Goal: Task Accomplishment & Management: Use online tool/utility

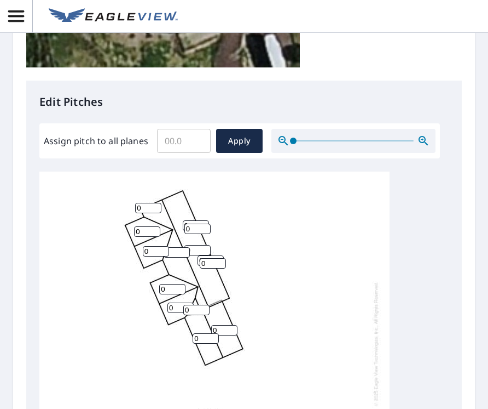
scroll to position [383, 0]
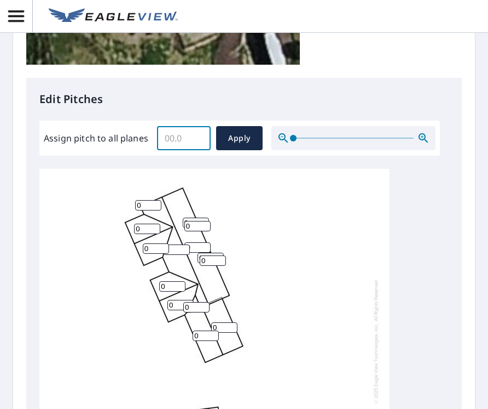
click at [169, 139] on input "Assign pitch to all planes" at bounding box center [184, 138] width 54 height 31
type input "4"
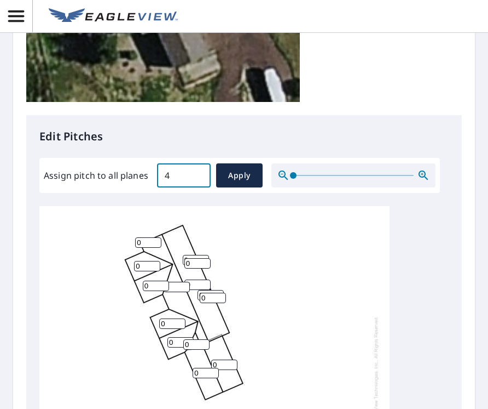
scroll to position [329, 0]
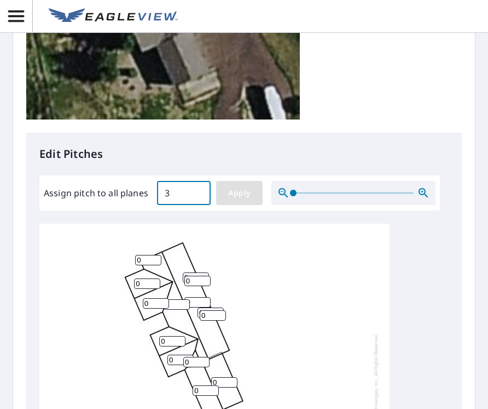
type input "3"
click at [237, 189] on span "Apply" at bounding box center [239, 193] width 29 height 14
type input "3"
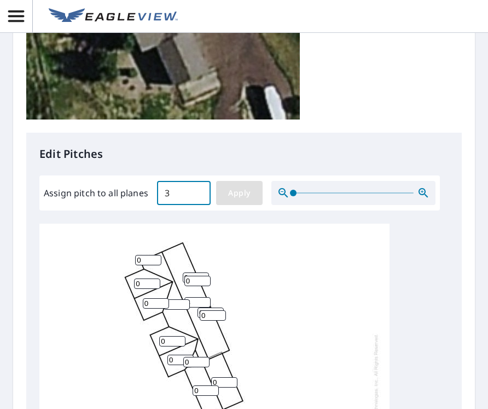
type input "3"
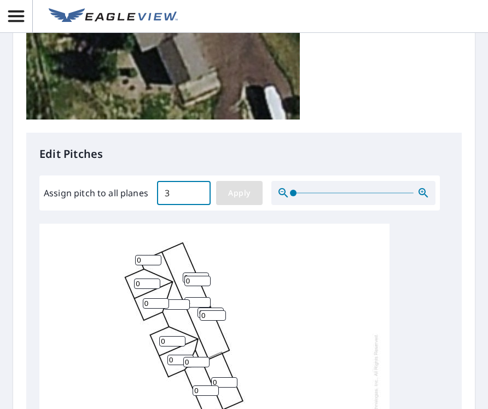
type input "3"
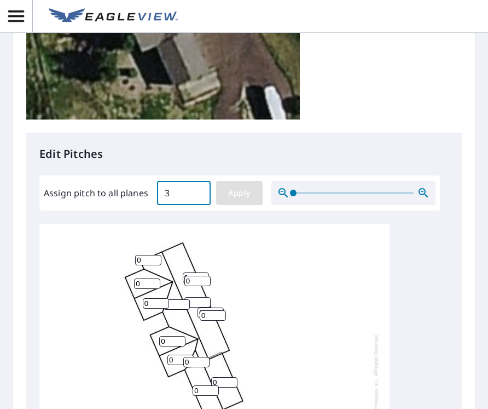
type input "3"
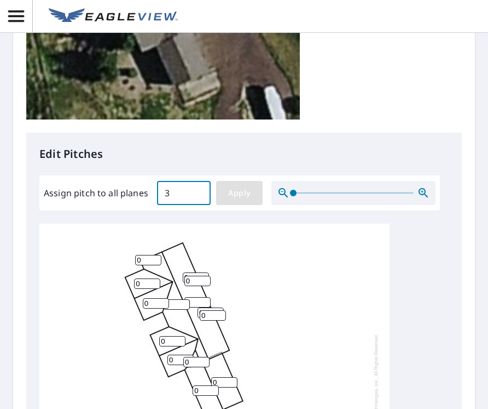
type input "3"
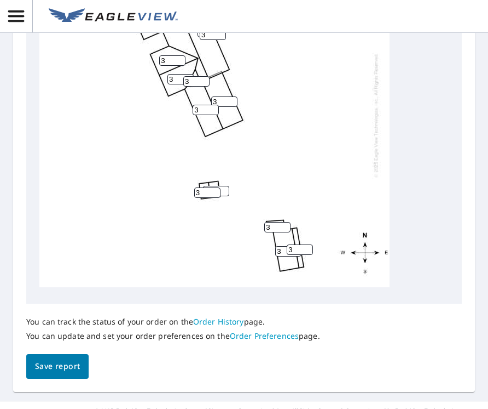
scroll to position [587, 0]
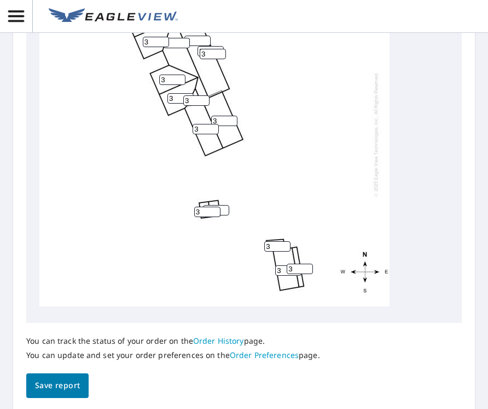
drag, startPoint x: 199, startPoint y: 202, endPoint x: 192, endPoint y: 202, distance: 7.7
click at [192, 202] on div "3 3 3 3 3 3 3 3 3 3 3 3 3 3 3 3 3 3 3" at bounding box center [214, 134] width 350 height 344
type input "4"
click at [225, 205] on input "4" at bounding box center [216, 210] width 26 height 10
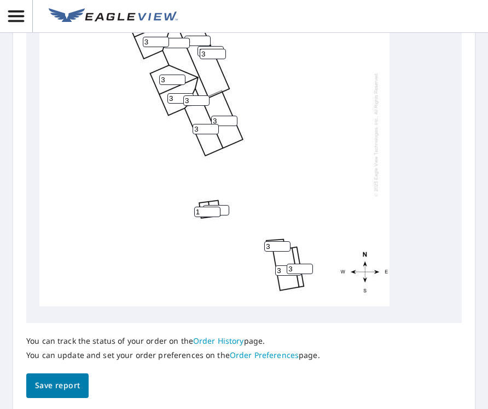
click at [211, 206] on input "1" at bounding box center [207, 211] width 26 height 10
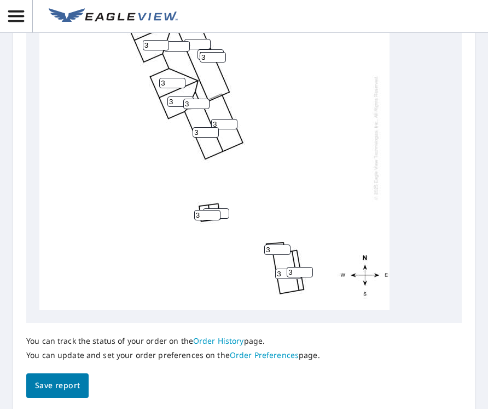
type input "3"
click at [215, 213] on input "3" at bounding box center [207, 215] width 26 height 10
drag, startPoint x: 275, startPoint y: 249, endPoint x: 255, endPoint y: 246, distance: 20.4
click at [255, 246] on div "3 3 3 3 3 3 3 3 3 3 3 4 3 3 3 3 3 3 3" at bounding box center [214, 137] width 350 height 344
type input "5"
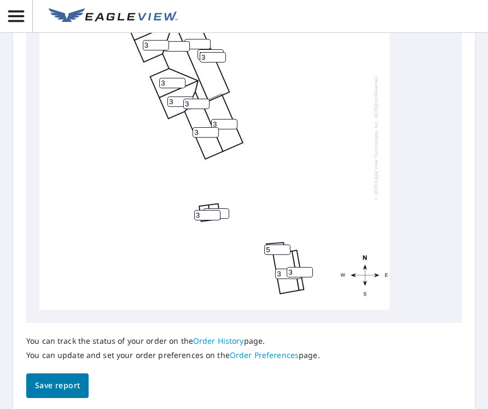
drag, startPoint x: 283, startPoint y: 277, endPoint x: 267, endPoint y: 272, distance: 17.0
click at [267, 272] on div "3 3 3 3 3 3 3 3 3 3 5 4 3 3 3 3 3 3 3" at bounding box center [214, 137] width 350 height 344
type input "4"
drag, startPoint x: 293, startPoint y: 275, endPoint x: 284, endPoint y: 272, distance: 9.2
click at [284, 272] on div "3 3 3 3 4 3 3 3 3 3 5 4 3 3 3 3 3 3 3" at bounding box center [214, 137] width 350 height 344
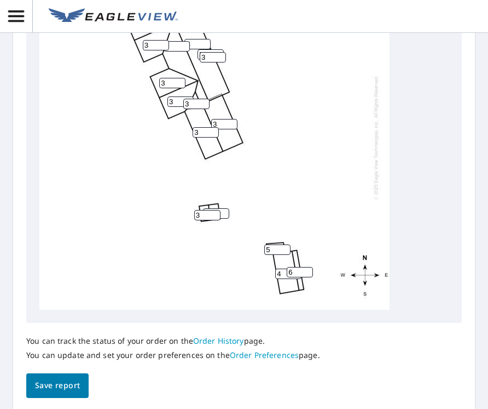
type input "6"
drag, startPoint x: 283, startPoint y: 269, endPoint x: 275, endPoint y: 268, distance: 7.7
click at [275, 268] on div "3 3 3 3 4 3 3 3 3 6 5 4 3 3 3 3 3 3 3" at bounding box center [214, 137] width 350 height 344
drag, startPoint x: 269, startPoint y: 251, endPoint x: 263, endPoint y: 251, distance: 6.0
click at [263, 251] on div "3 3 3 3 4 3 3 3 3 6 5 4 3 3 3 3 3 3 3" at bounding box center [214, 137] width 350 height 344
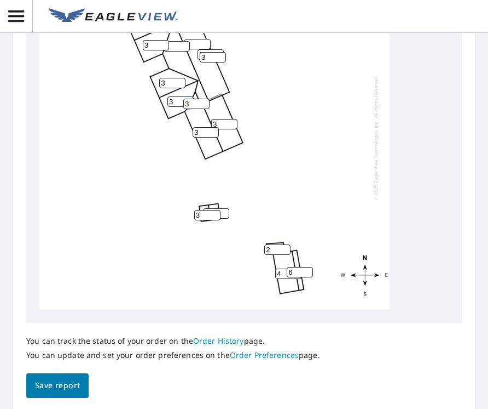
type input "2"
click at [71, 387] on span "Save report" at bounding box center [57, 385] width 45 height 14
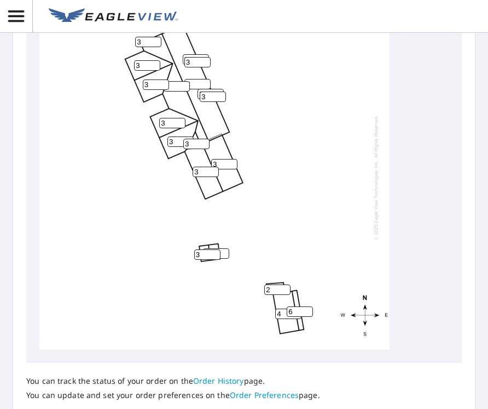
scroll to position [626, 0]
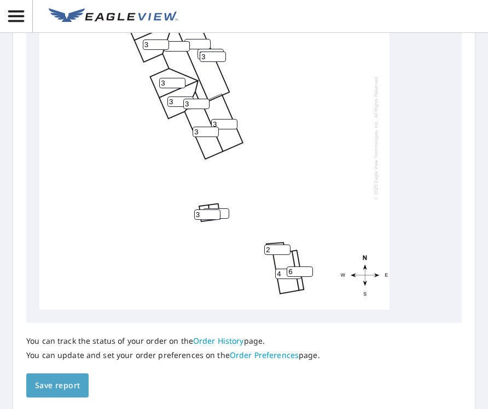
click at [60, 385] on span "Save report" at bounding box center [57, 385] width 45 height 14
